Goal: Transaction & Acquisition: Purchase product/service

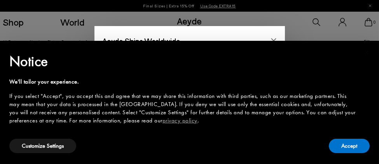
scroll to position [78, 0]
click at [338, 146] on button "Accept" at bounding box center [349, 146] width 41 height 14
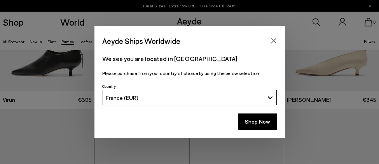
click at [252, 122] on button "Shop Now" at bounding box center [257, 121] width 38 height 16
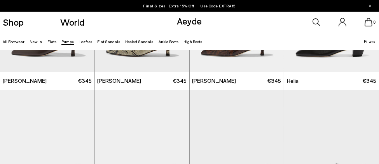
scroll to position [311, 0]
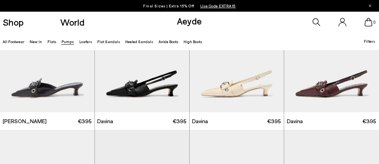
scroll to position [1087, 0]
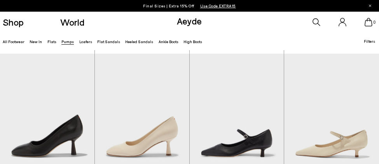
scroll to position [1942, 0]
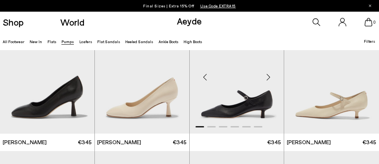
click at [274, 75] on div "Next slide" at bounding box center [267, 77] width 23 height 23
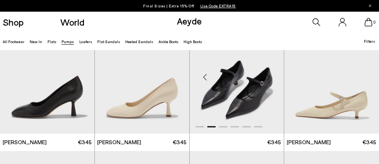
click at [274, 75] on div "Next slide" at bounding box center [267, 77] width 23 height 23
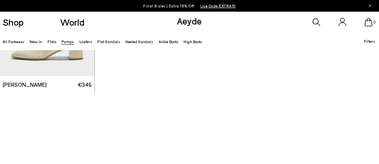
scroll to position [2447, 0]
